Goal: Information Seeking & Learning: Learn about a topic

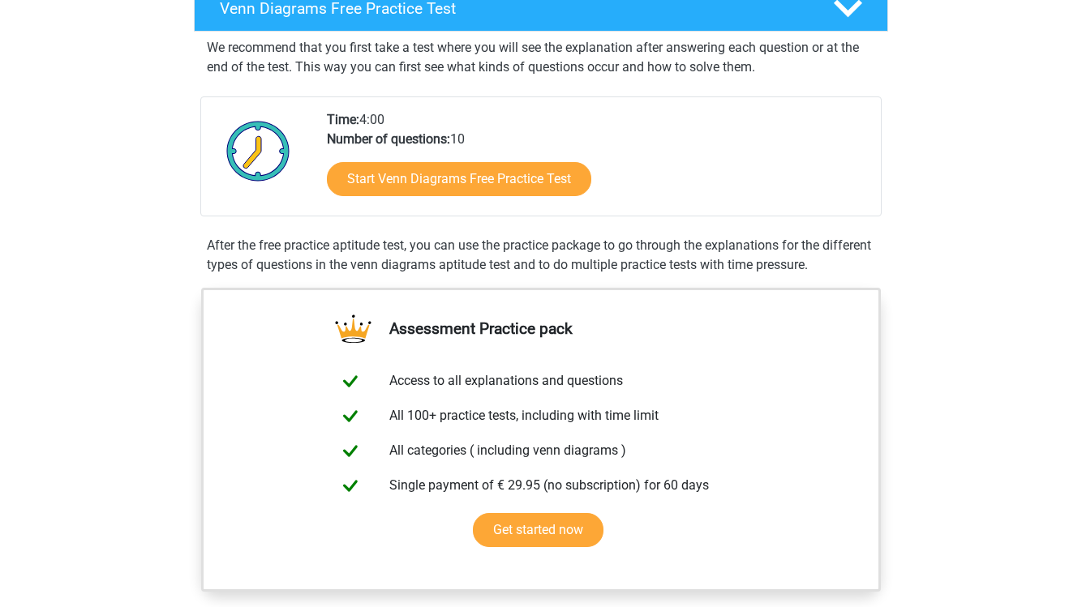
scroll to position [283, 0]
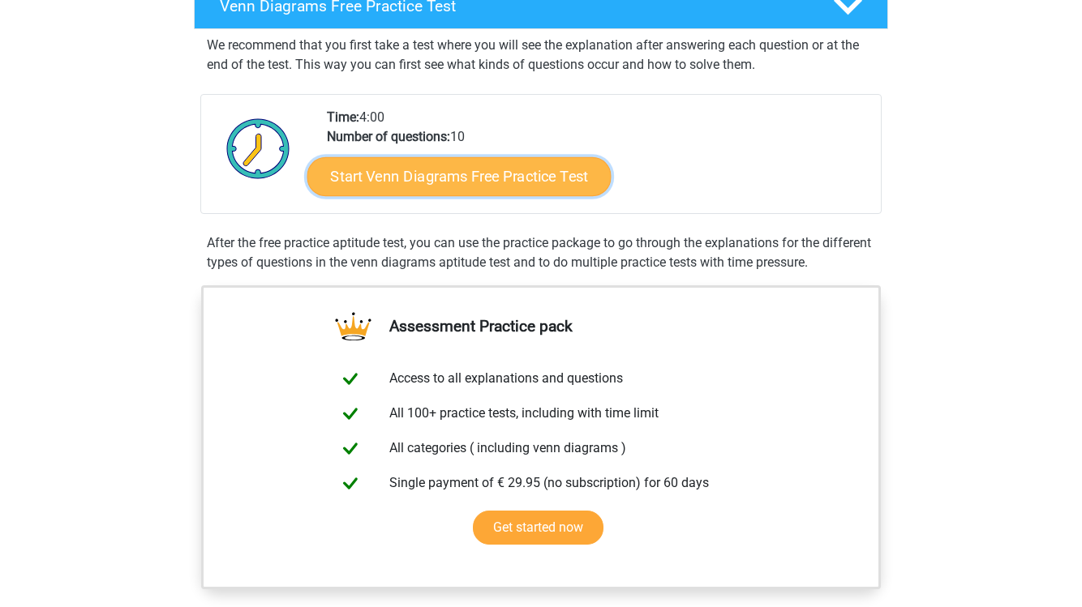
click at [470, 168] on link "Start Venn Diagrams Free Practice Test" at bounding box center [459, 176] width 304 height 39
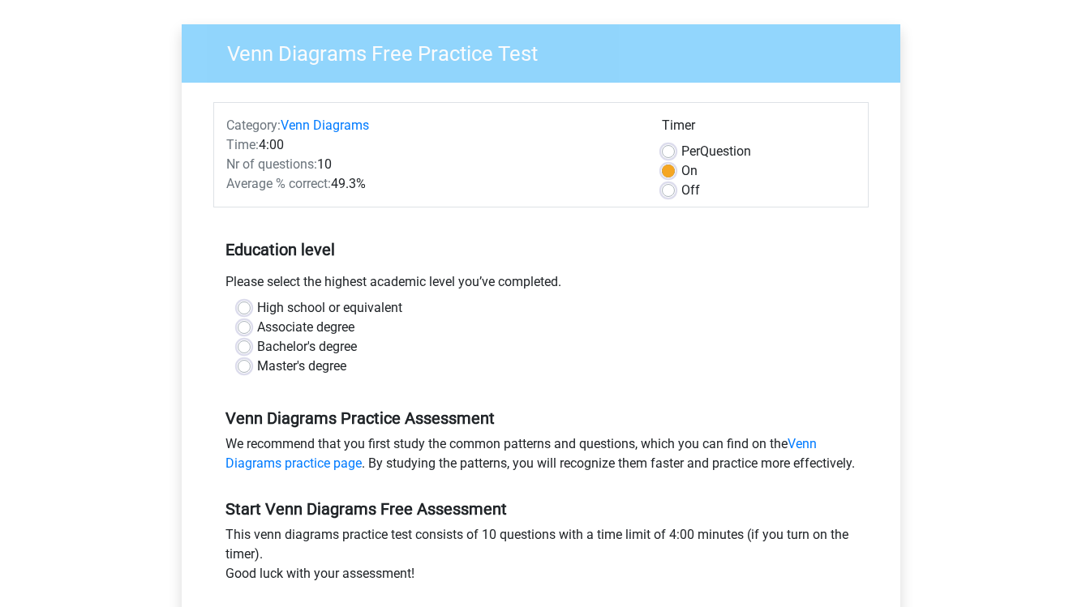
scroll to position [166, 0]
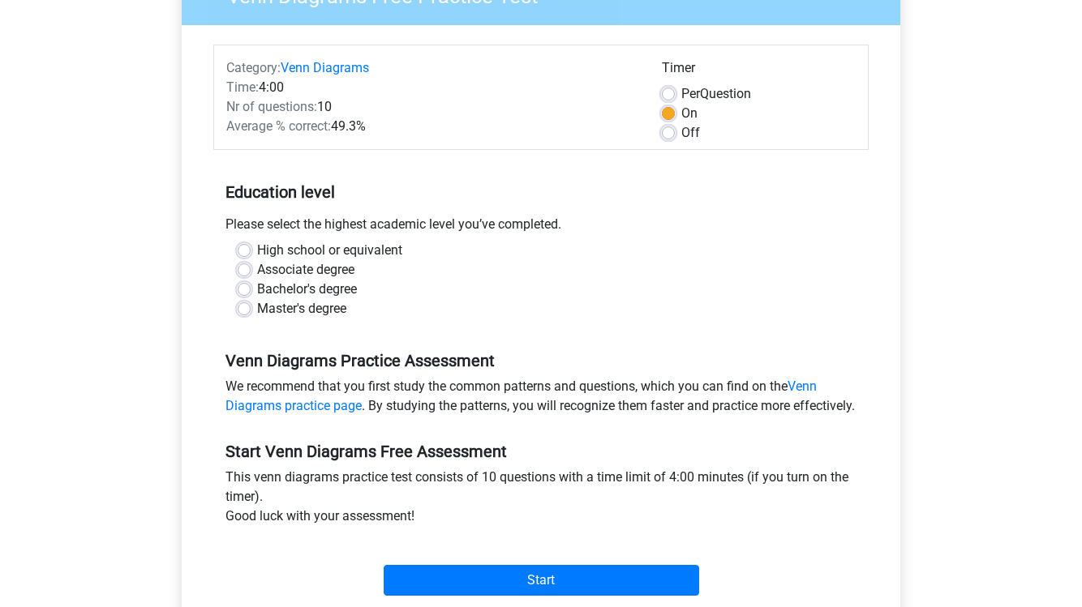
click at [257, 248] on label "High school or equivalent" at bounding box center [329, 250] width 145 height 19
click at [241, 248] on input "High school or equivalent" at bounding box center [244, 249] width 13 height 16
radio input "true"
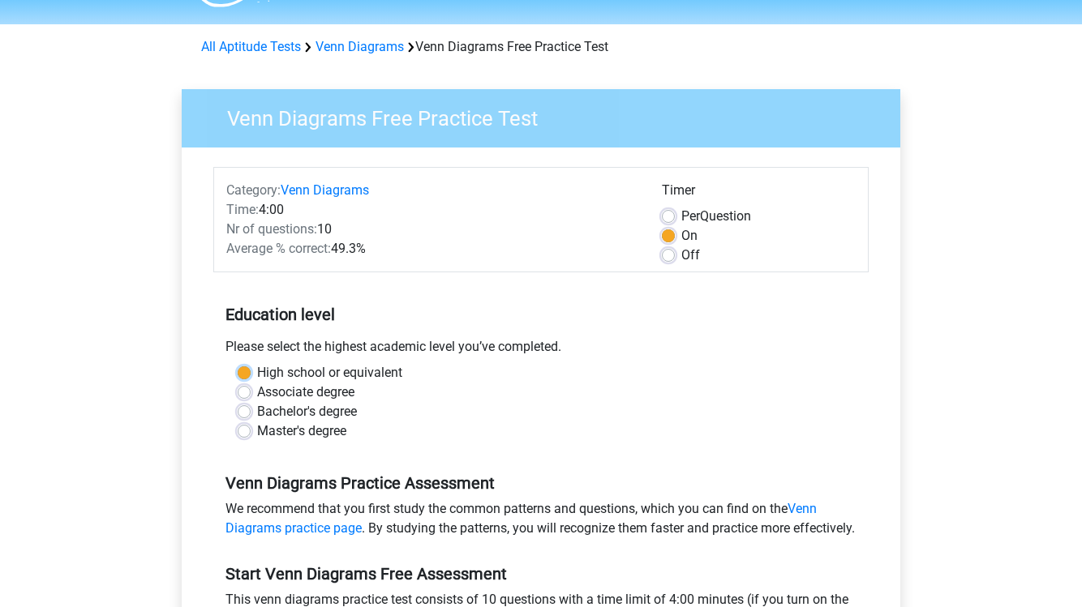
scroll to position [0, 0]
